Goal: Task Accomplishment & Management: Use online tool/utility

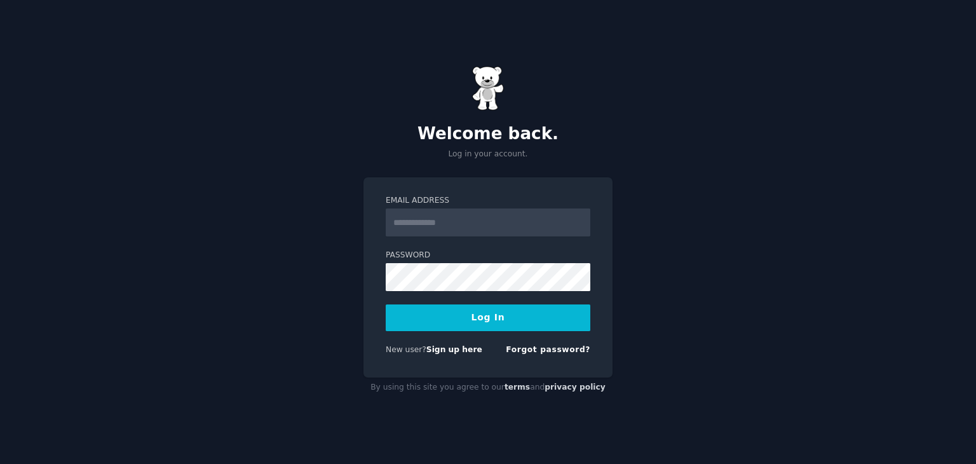
click at [426, 229] on input "Email Address" at bounding box center [488, 222] width 205 height 28
type input "**********"
click at [468, 320] on button "Log In" at bounding box center [488, 317] width 205 height 27
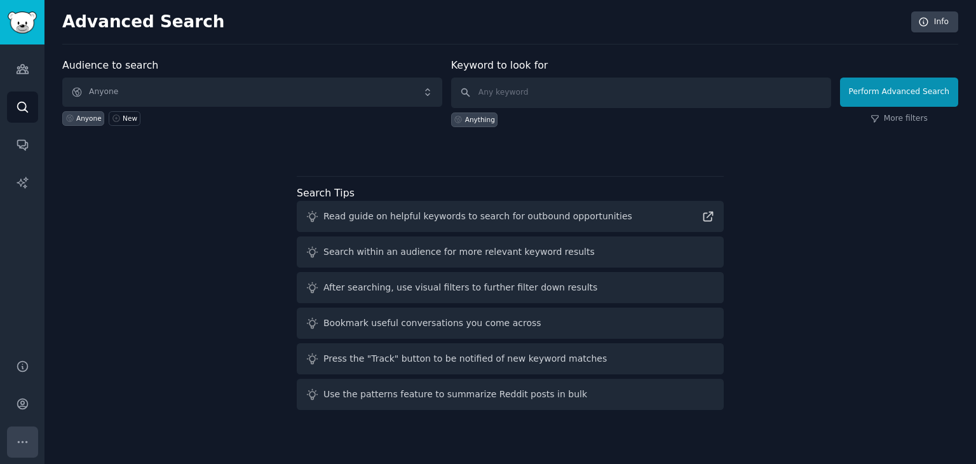
click at [22, 438] on icon "Sidebar" at bounding box center [22, 441] width 13 height 13
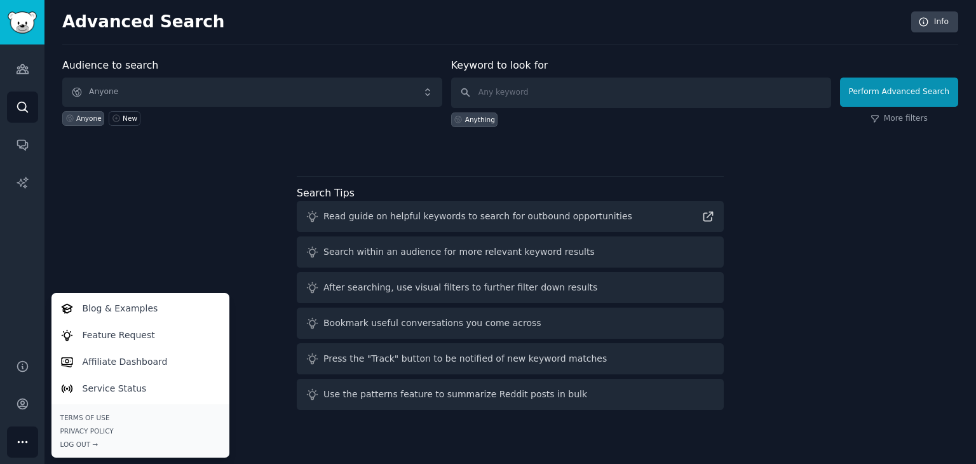
click at [111, 250] on div "Audience to search Anyone Anyone New Keyword to look for Anything Perform Advan…" at bounding box center [510, 236] width 896 height 357
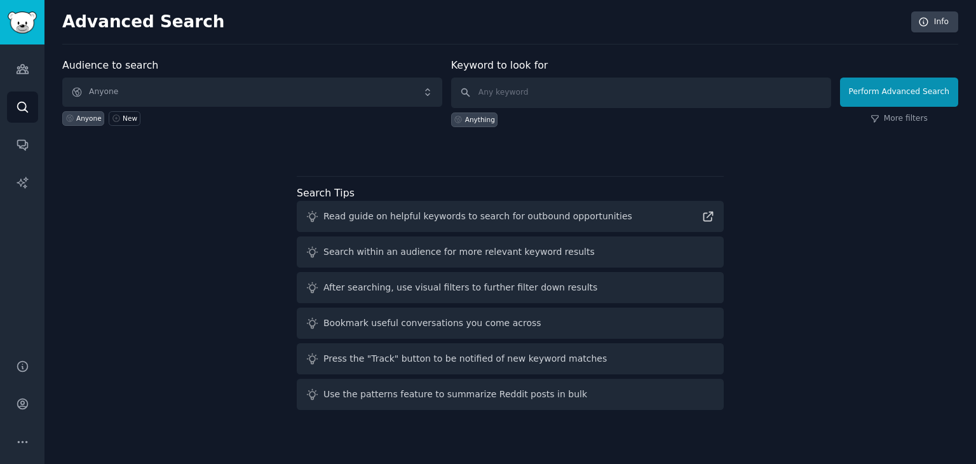
click at [932, 7] on div "Advanced Search Info Audience to search Anyone Anyone New Keyword to look for A…" at bounding box center [509, 232] width 931 height 464
click at [931, 14] on link "Info" at bounding box center [934, 22] width 47 height 22
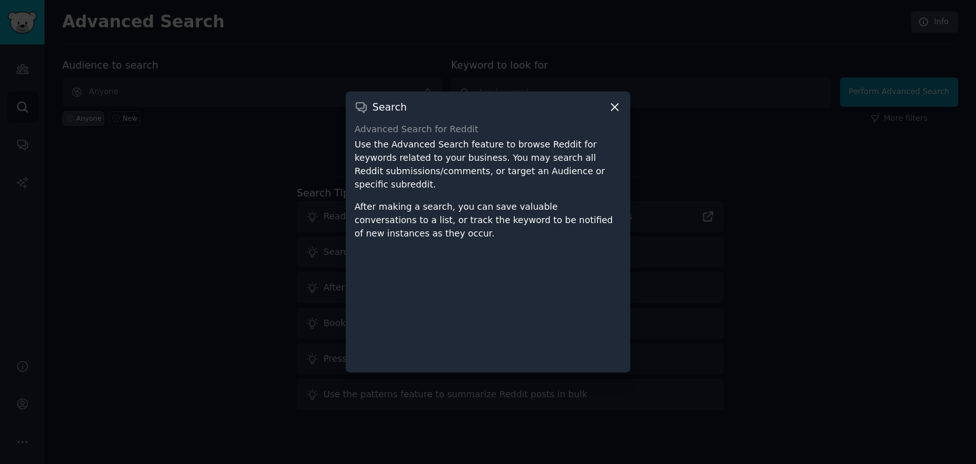
click at [617, 114] on icon at bounding box center [614, 106] width 13 height 13
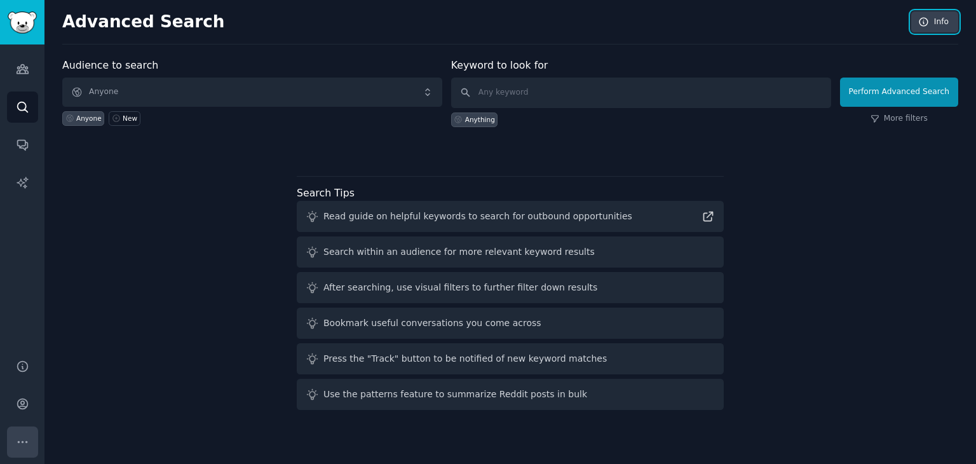
click at [11, 438] on button "More" at bounding box center [22, 441] width 31 height 31
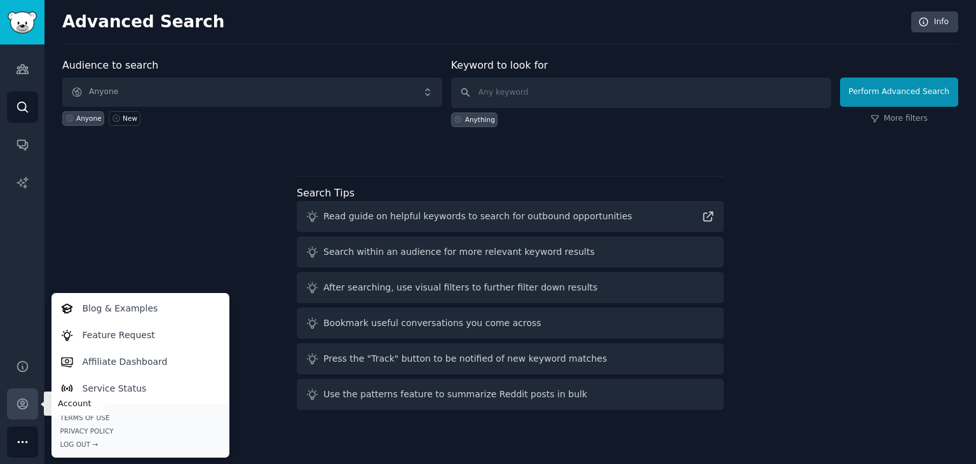
click at [14, 407] on link "Account" at bounding box center [22, 403] width 31 height 31
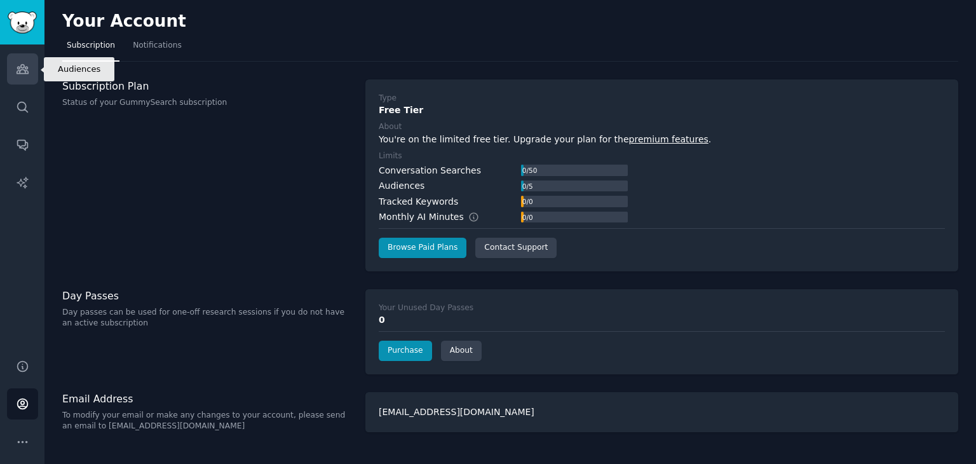
click at [31, 65] on link "Audiences" at bounding box center [22, 68] width 31 height 31
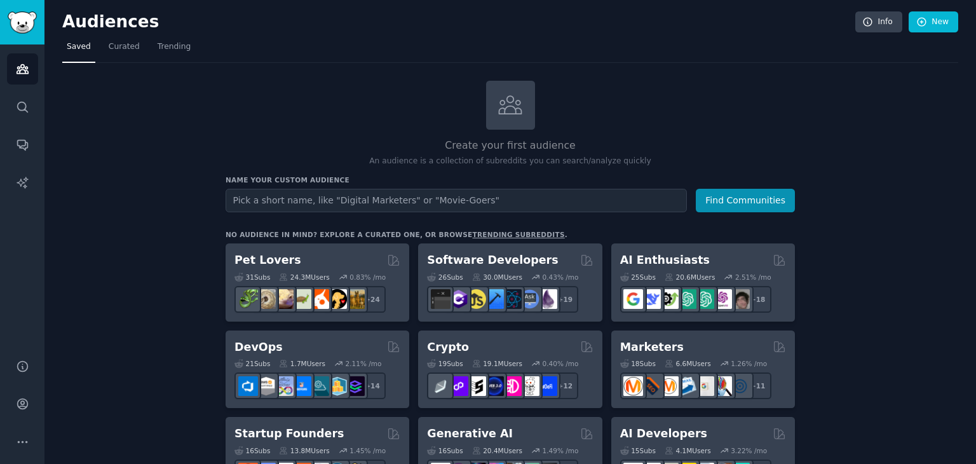
click at [264, 204] on input "text" at bounding box center [456, 201] width 461 height 24
type input "UX/UI Design"
click at [719, 201] on button "Find Communities" at bounding box center [745, 201] width 99 height 24
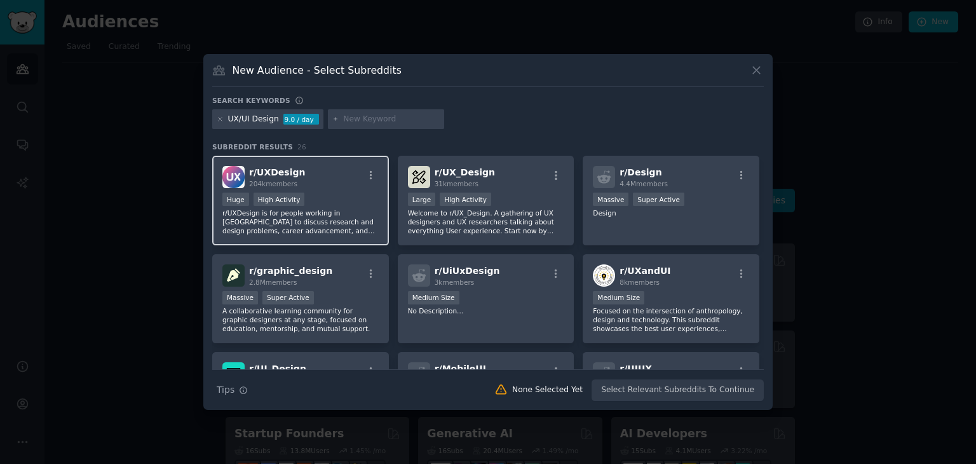
click at [372, 209] on p "r/UXDesign is for people working in UX to discuss research and design problems,…" at bounding box center [300, 221] width 156 height 27
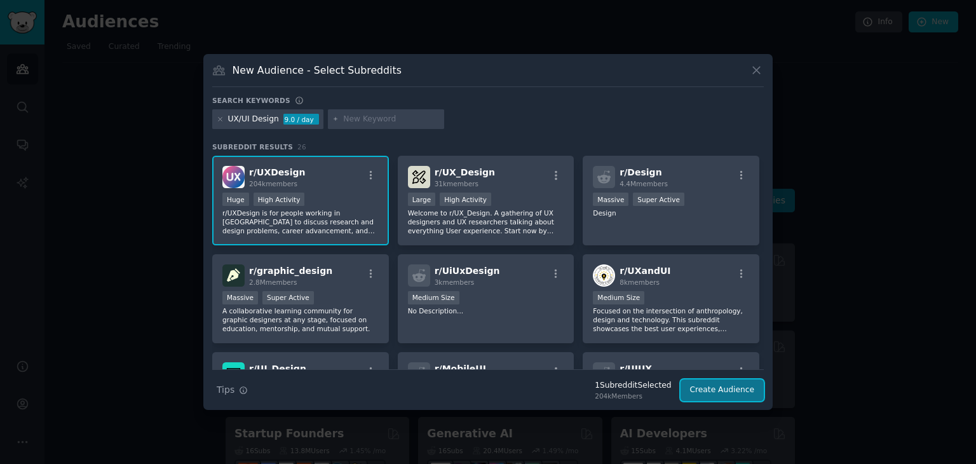
click at [726, 390] on button "Create Audience" at bounding box center [722, 390] width 84 height 22
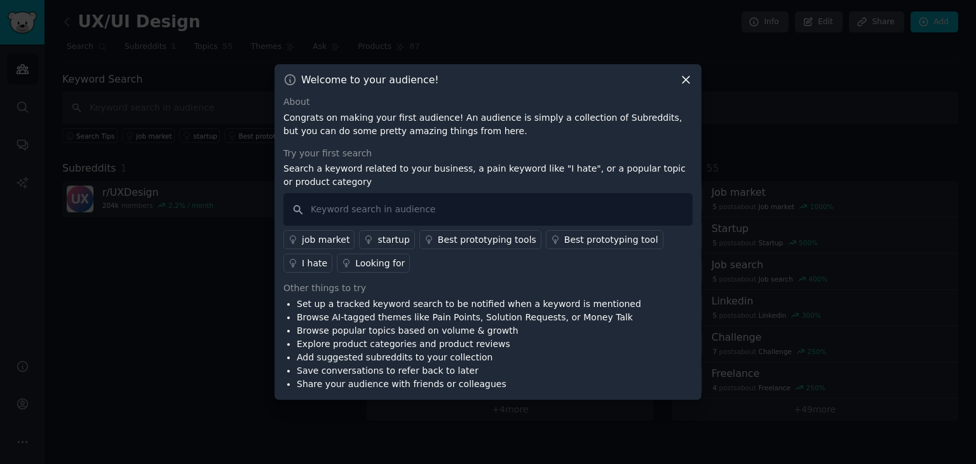
click at [684, 81] on icon at bounding box center [685, 79] width 13 height 13
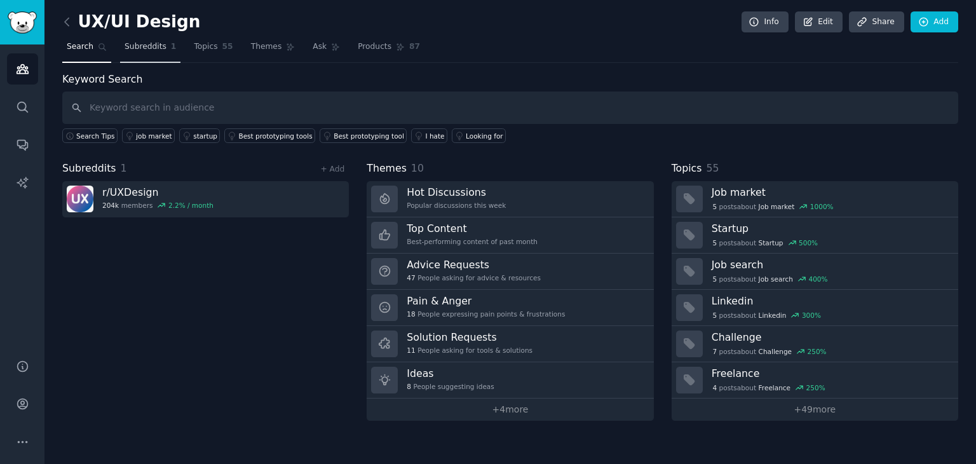
click at [133, 50] on span "Subreddits" at bounding box center [146, 46] width 42 height 11
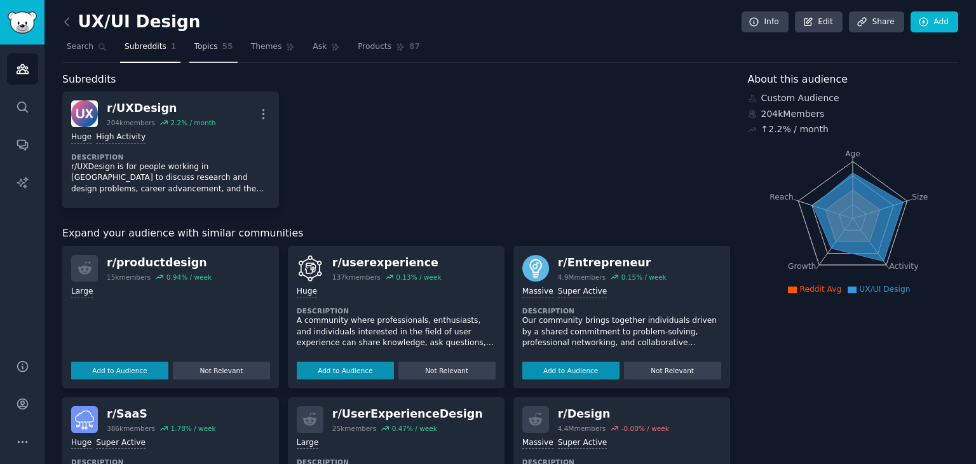
click at [194, 46] on span "Topics" at bounding box center [206, 46] width 24 height 11
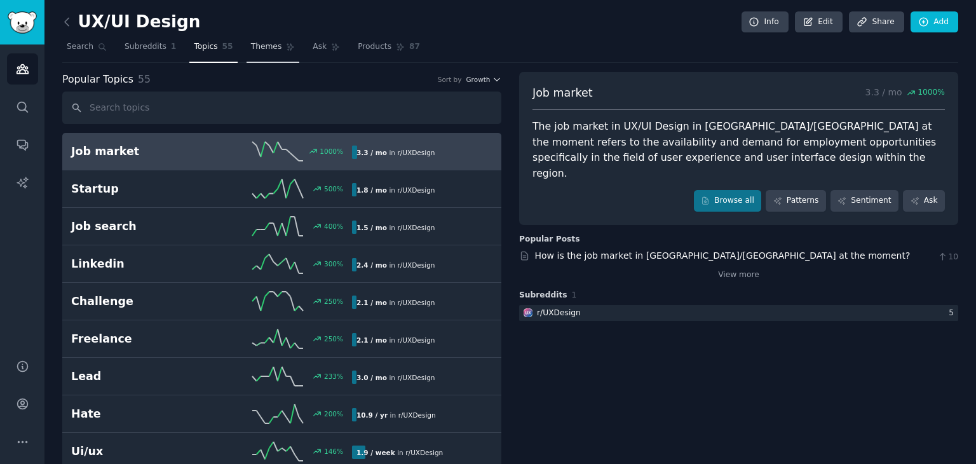
click at [257, 48] on span "Themes" at bounding box center [266, 46] width 31 height 11
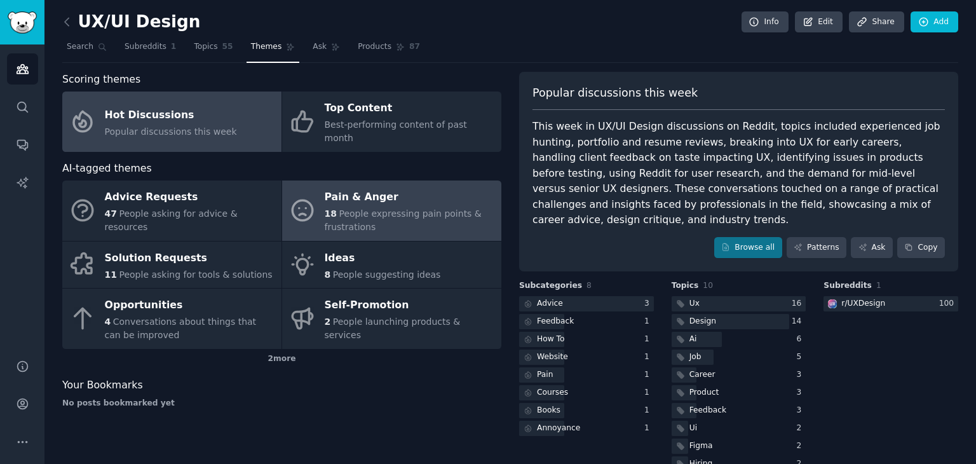
click at [431, 208] on span "People expressing pain points & frustrations" at bounding box center [403, 220] width 157 height 24
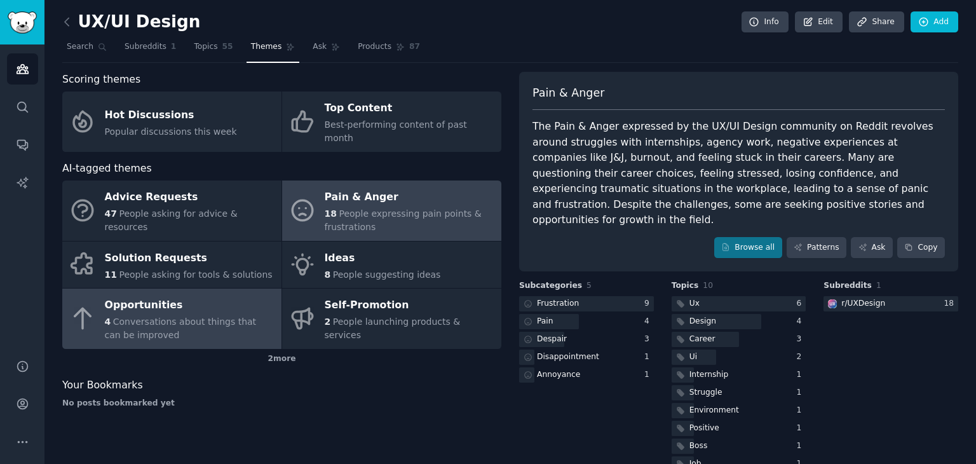
click at [218, 316] on span "Conversations about things that can be improved" at bounding box center [181, 328] width 152 height 24
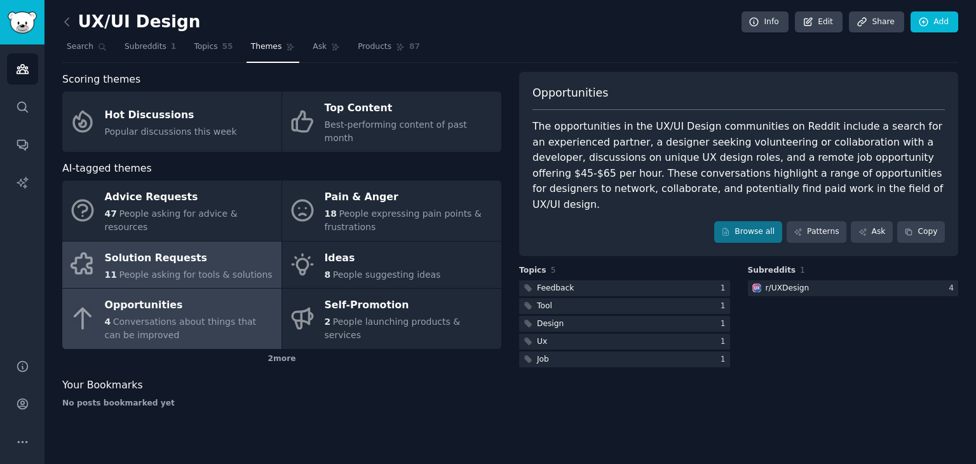
click at [222, 269] on span "People asking for tools & solutions" at bounding box center [195, 274] width 153 height 10
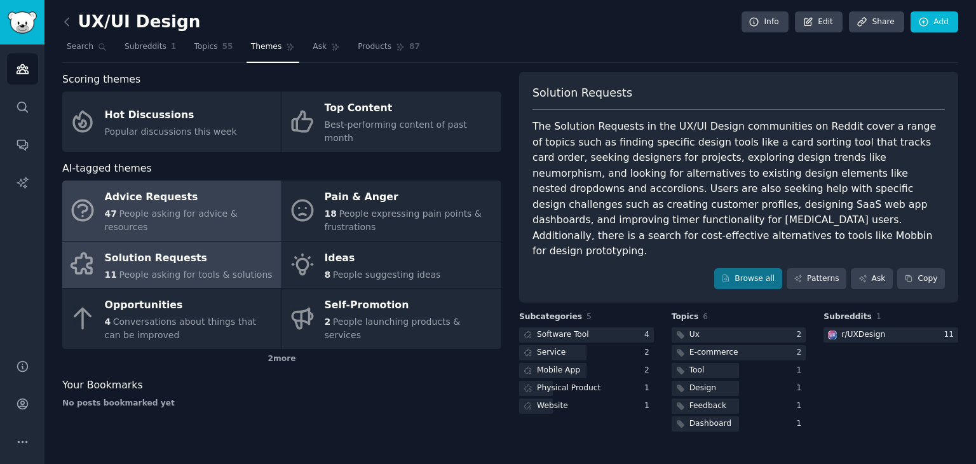
click at [173, 194] on div "Advice Requests" at bounding box center [190, 197] width 170 height 20
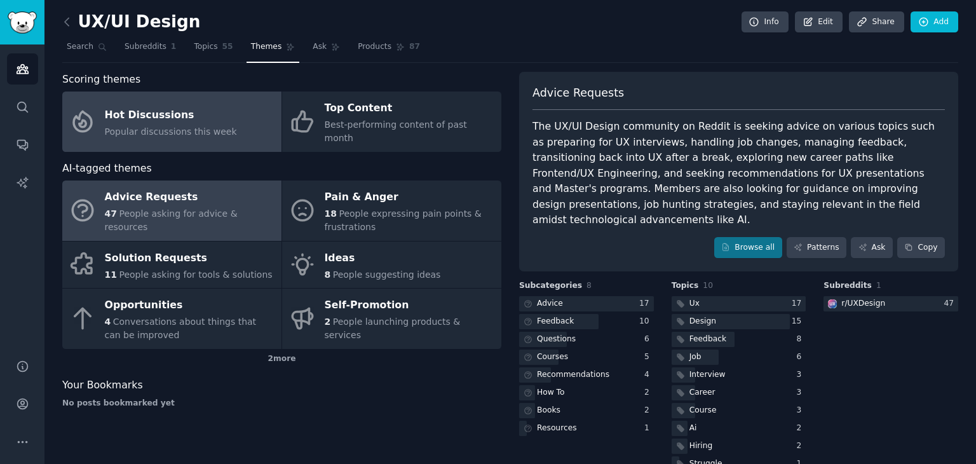
click at [184, 127] on span "Popular discussions this week" at bounding box center [171, 131] width 132 height 10
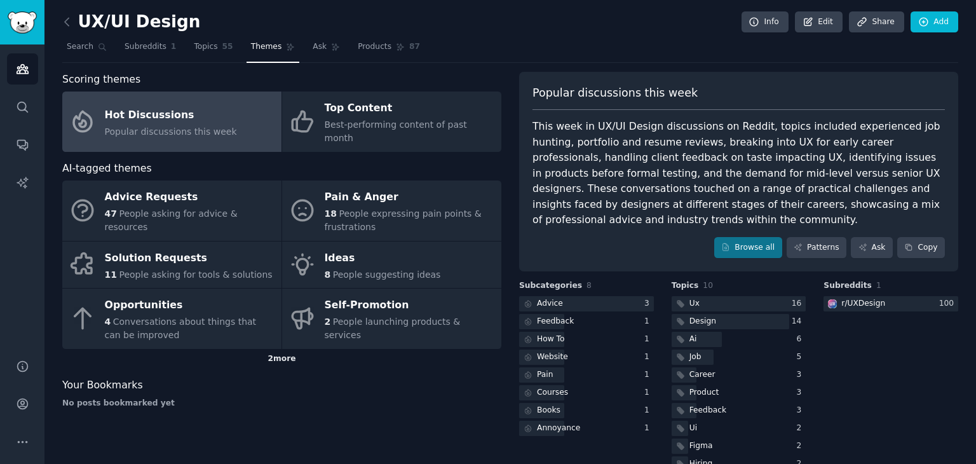
click at [278, 349] on div "2 more" at bounding box center [281, 359] width 439 height 20
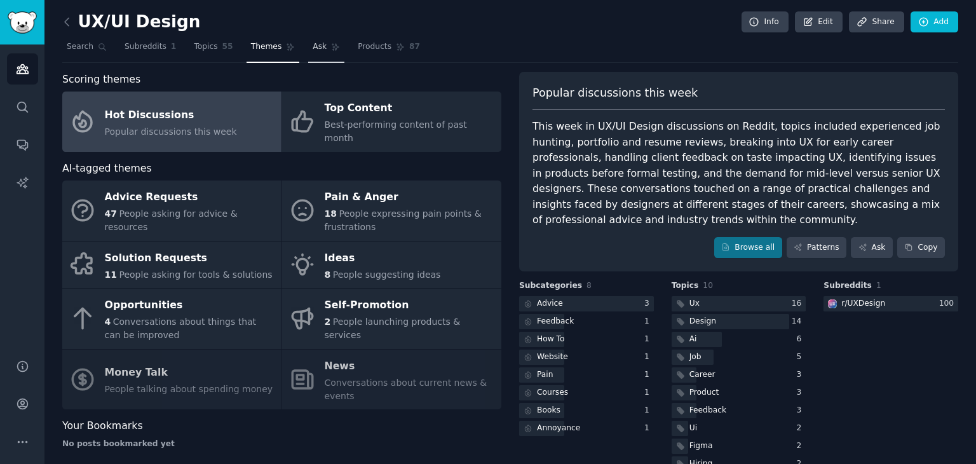
click at [313, 44] on link "Ask" at bounding box center [326, 50] width 36 height 26
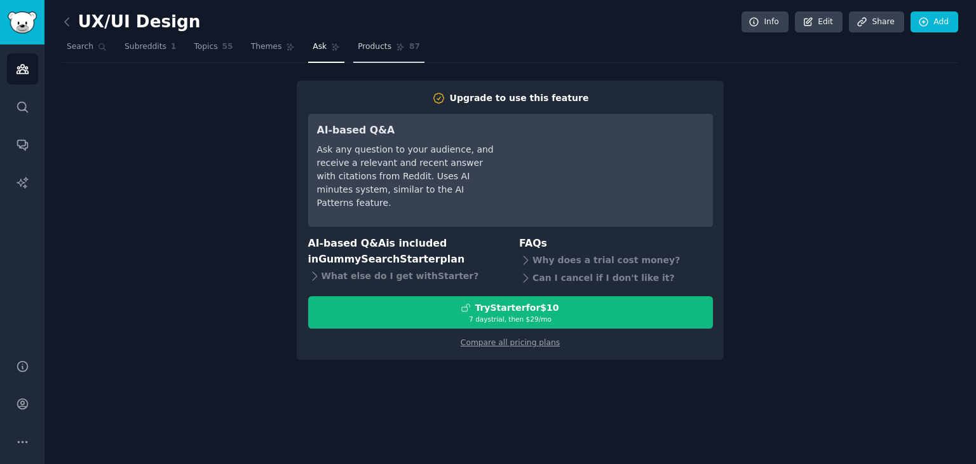
click at [358, 44] on span "Products" at bounding box center [375, 46] width 34 height 11
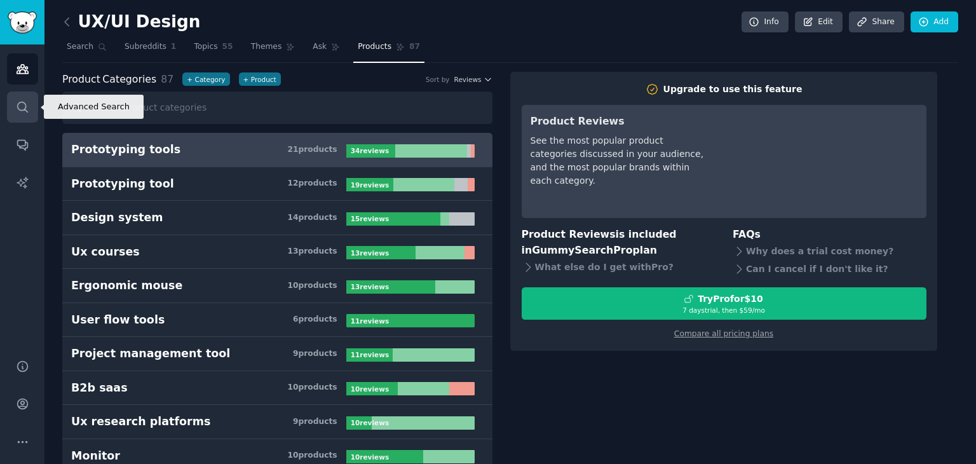
click at [27, 110] on icon "Sidebar" at bounding box center [22, 106] width 13 height 13
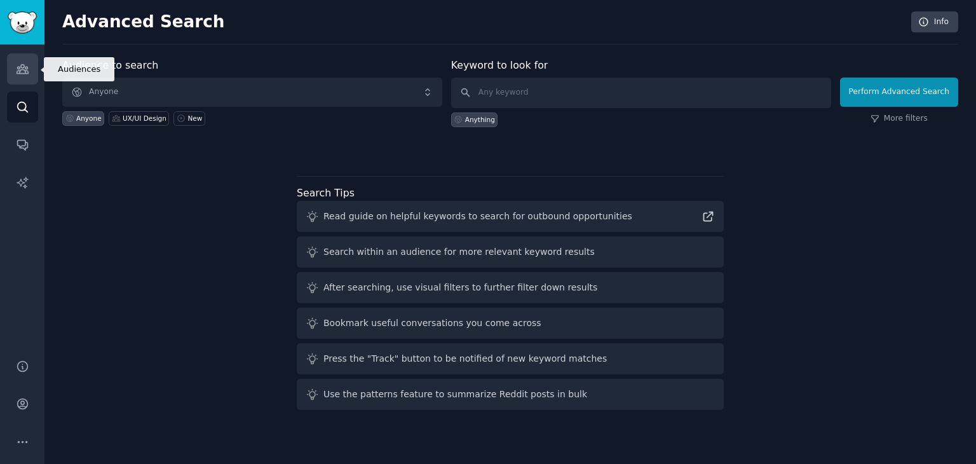
click at [20, 65] on icon "Sidebar" at bounding box center [22, 69] width 11 height 9
